Goal: Find specific page/section: Find specific page/section

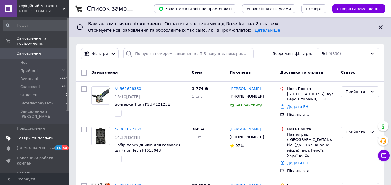
click at [48, 136] on span "Товари та послуги" at bounding box center [35, 138] width 37 height 5
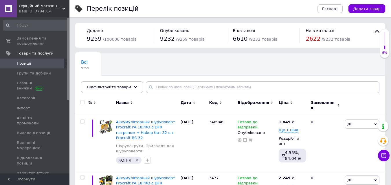
click at [29, 31] on div "Замовлення та повідомлення 0 0 Товари та послуги Позиції Групи та добірки Сезон…" at bounding box center [35, 96] width 71 height 158
click at [34, 42] on span "Замовлення та повідомлення" at bounding box center [35, 41] width 37 height 10
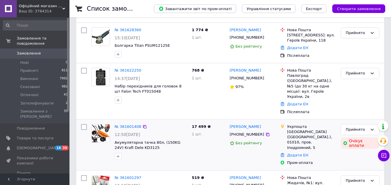
scroll to position [87, 0]
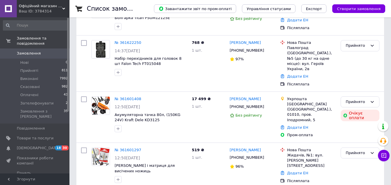
click at [33, 49] on link "Замовлення 0" at bounding box center [35, 54] width 71 height 10
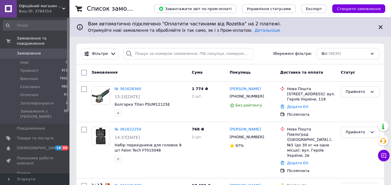
click at [48, 51] on span "Замовлення" at bounding box center [35, 53] width 37 height 5
